Goal: Find contact information: Find contact information

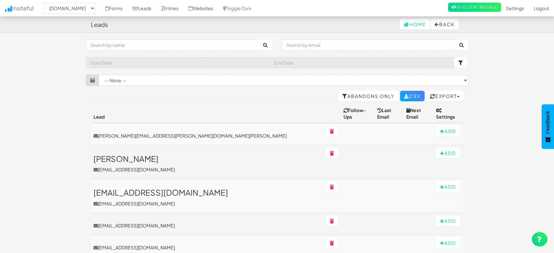
select select "1505"
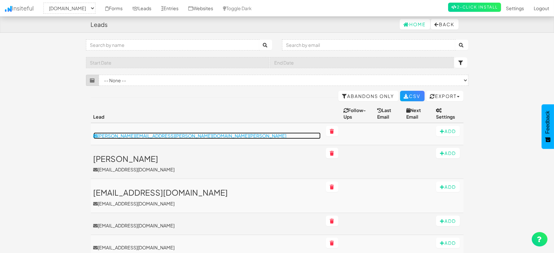
click at [141, 132] on p "ousmane.thiam@univ-thies.sn" at bounding box center [208, 135] width 228 height 7
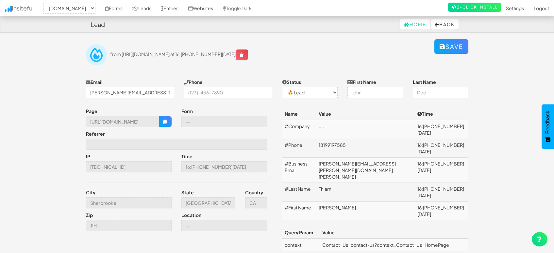
select select "1505"
select select "0"
click at [163, 8] on link "Entries" at bounding box center [169, 8] width 27 height 16
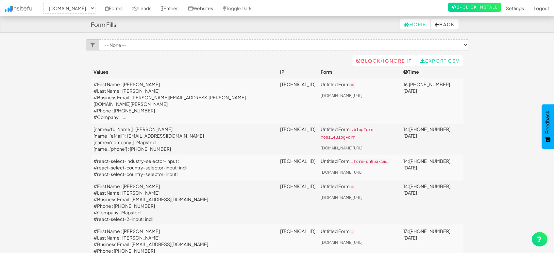
select select "1505"
click at [169, 5] on link "Entries" at bounding box center [169, 8] width 27 height 16
select select "1505"
click at [146, 8] on link "Leads" at bounding box center [142, 8] width 29 height 16
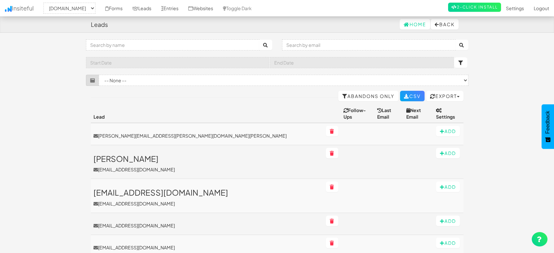
select select "1505"
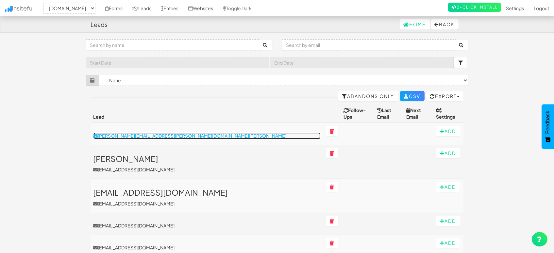
click at [128, 132] on p "[PERSON_NAME][EMAIL_ADDRESS][PERSON_NAME][DOMAIN_NAME][PERSON_NAME]" at bounding box center [208, 135] width 228 height 7
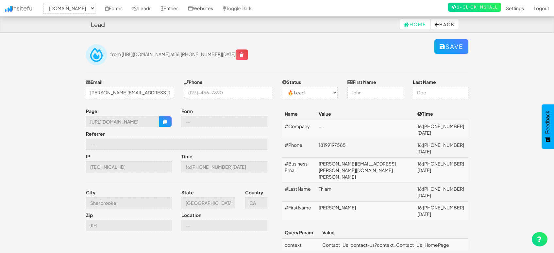
select select "1505"
select select "0"
click at [379, 157] on td "[PERSON_NAME][EMAIL_ADDRESS][PERSON_NAME][DOMAIN_NAME][PERSON_NAME]" at bounding box center [365, 169] width 99 height 25
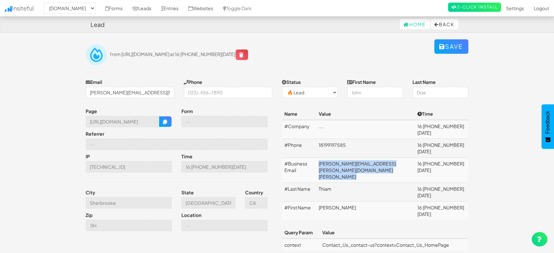
copy td "[PERSON_NAME][EMAIL_ADDRESS][PERSON_NAME][DOMAIN_NAME][PERSON_NAME]"
click at [355, 139] on td "18199197585" at bounding box center [365, 148] width 99 height 19
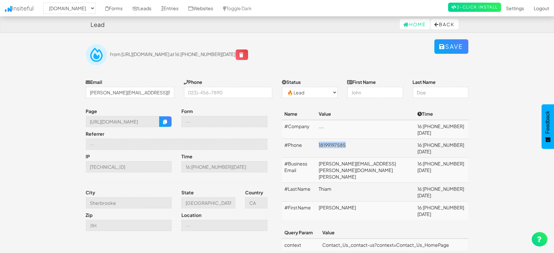
click at [355, 139] on td "18199197585" at bounding box center [365, 148] width 99 height 19
copy td "18199197585"
click at [160, 123] on button "button" at bounding box center [165, 121] width 12 height 10
click at [115, 204] on input "Sherbrooke" at bounding box center [129, 202] width 86 height 11
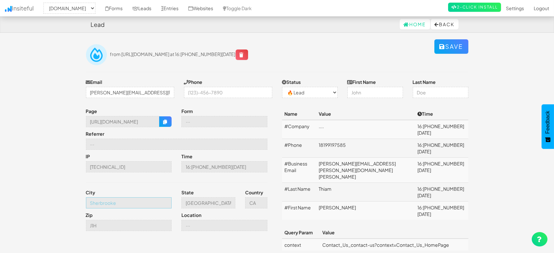
click at [115, 204] on input "Sherbrooke" at bounding box center [129, 202] width 86 height 11
